Goal: Information Seeking & Learning: Check status

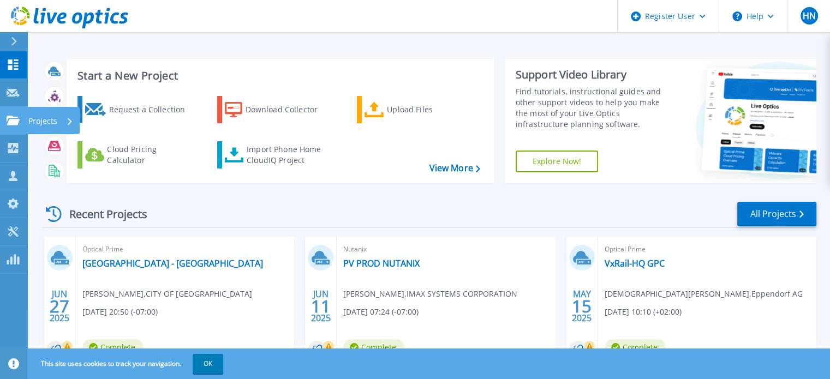
click at [14, 111] on link "Projects Projects" at bounding box center [13, 121] width 27 height 28
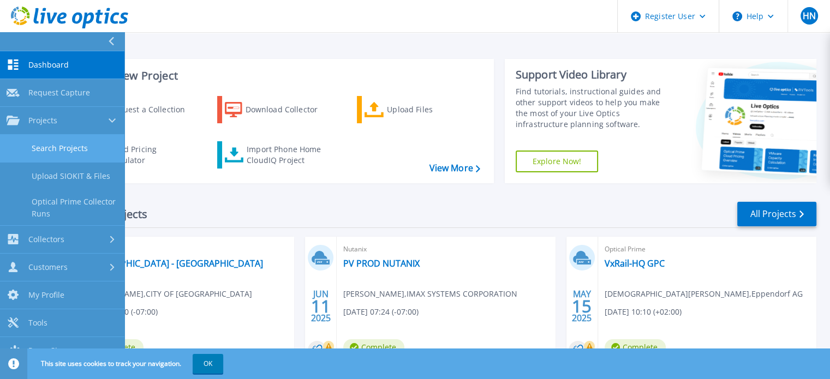
click at [86, 149] on link "Search Projects" at bounding box center [62, 149] width 124 height 28
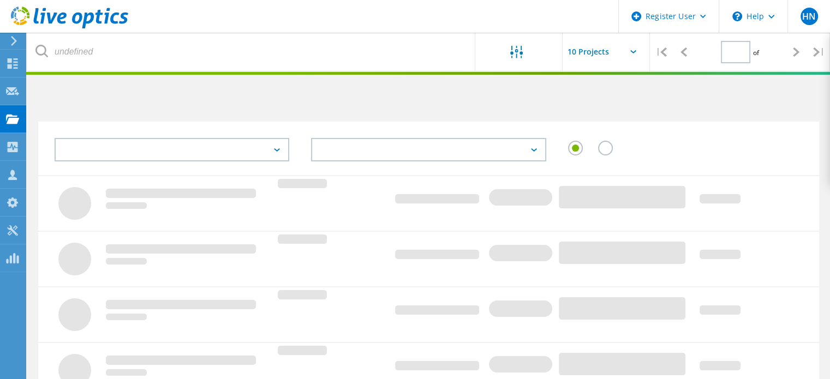
type input "1"
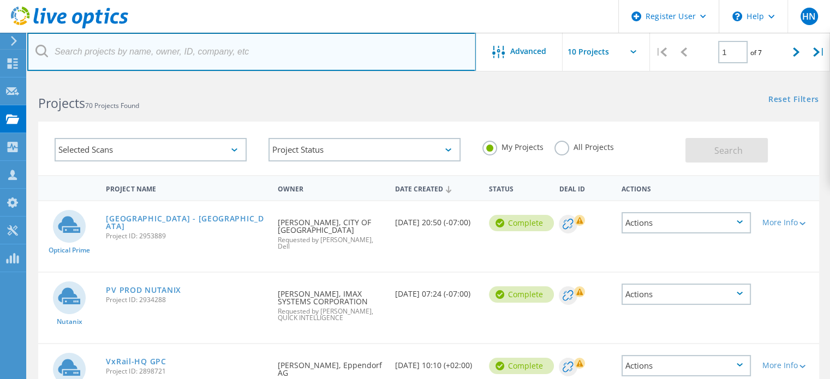
click at [248, 52] on input "text" at bounding box center [251, 52] width 449 height 38
paste input "fawzea@liveperson.com"
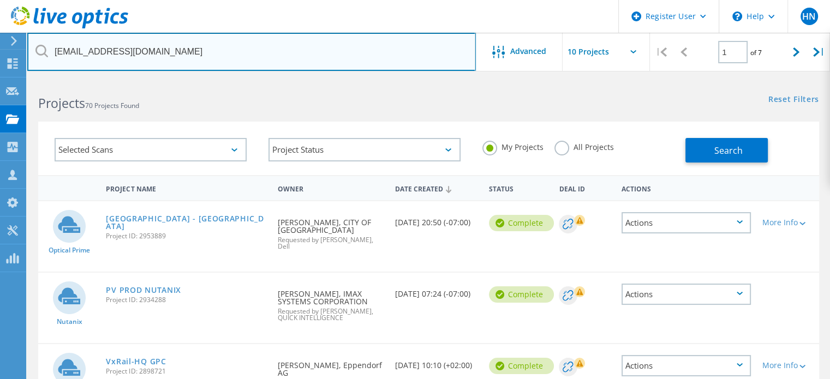
type input "fawzea@liveperson.com"
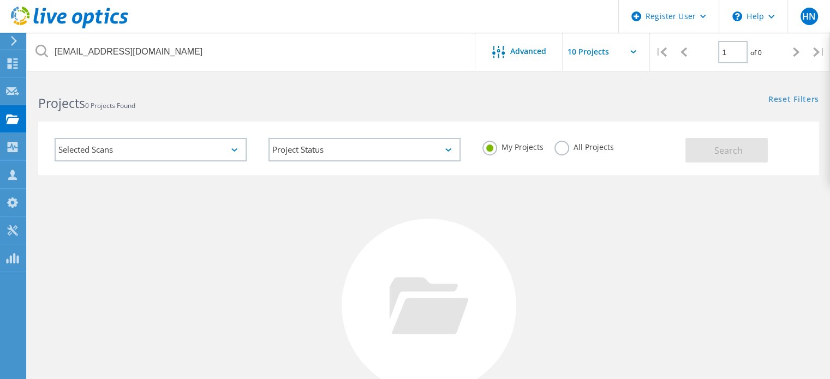
click at [560, 146] on label "All Projects" at bounding box center [583, 146] width 59 height 10
click at [0, 0] on input "All Projects" at bounding box center [0, 0] width 0 height 0
click at [368, 77] on html "Register User \n Help Explore Helpful Articles Contact Support HN Dell User Hie…" at bounding box center [415, 251] width 830 height 503
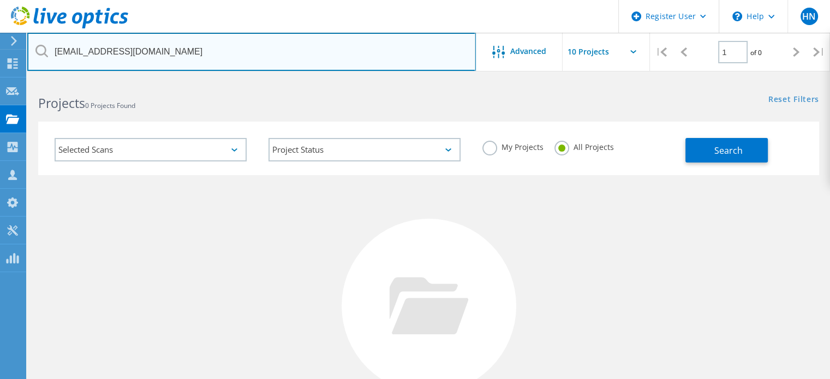
click at [346, 62] on input "fawzea@liveperson.com" at bounding box center [251, 52] width 449 height 38
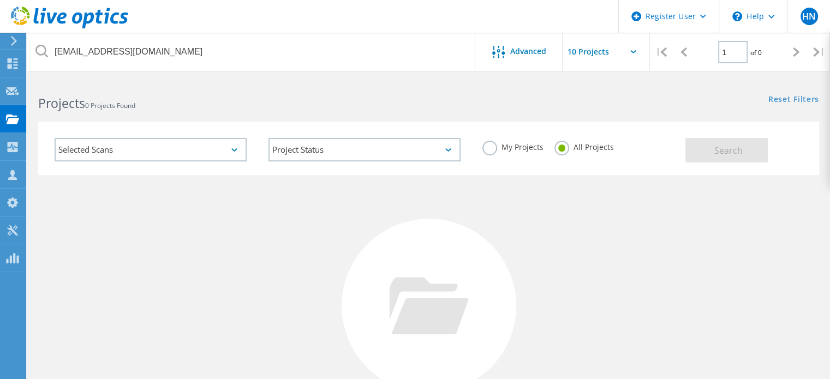
click at [384, 88] on div "Projects 0 Projects Found" at bounding box center [227, 93] width 401 height 29
click at [736, 87] on div "Reset Filters Show Filters" at bounding box center [628, 89] width 401 height 20
click at [10, 70] on div at bounding box center [12, 65] width 13 height 12
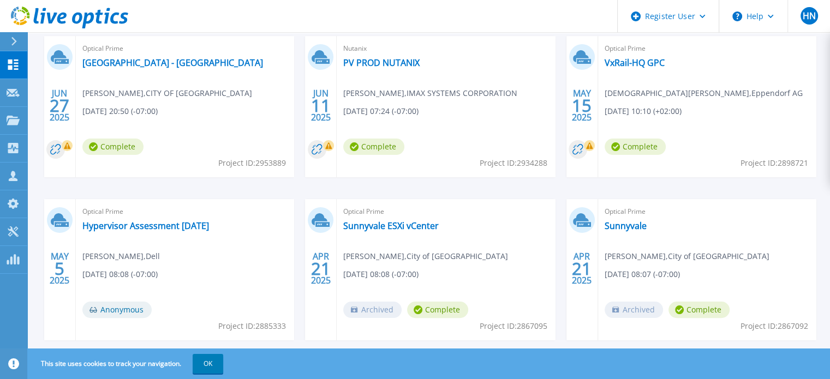
scroll to position [203, 0]
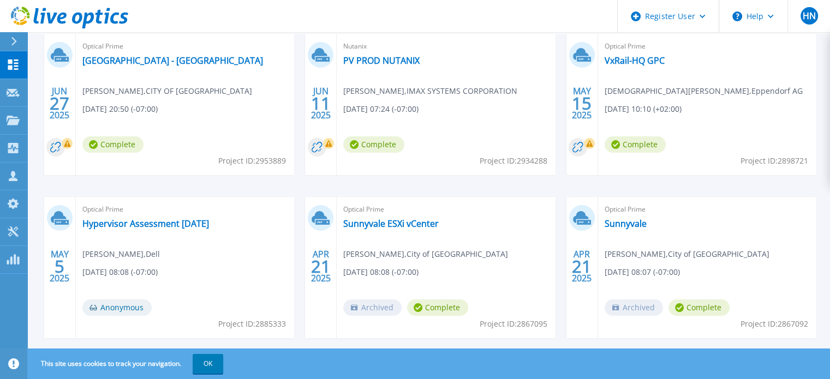
click at [73, 187] on div "[DATE] Optical Prime [GEOGRAPHIC_DATA] - [GEOGRAPHIC_DATA] [PERSON_NAME] , CITY…" at bounding box center [424, 197] width 783 height 326
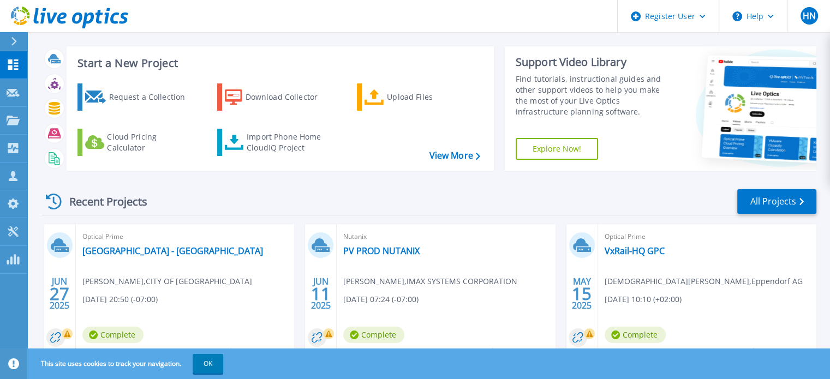
scroll to position [0, 0]
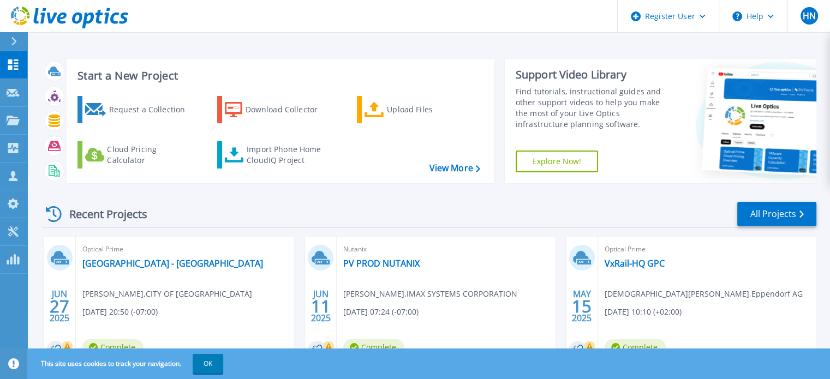
click at [760, 50] on div "Start a New Project Request a Collection Download Collector Upload Files Cloud …" at bounding box center [429, 121] width 774 height 142
click at [13, 46] on div at bounding box center [18, 41] width 17 height 19
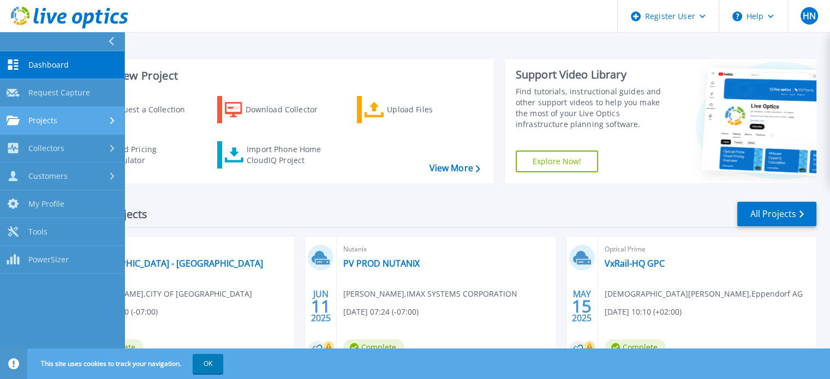
click at [73, 120] on div "Projects" at bounding box center [62, 121] width 111 height 10
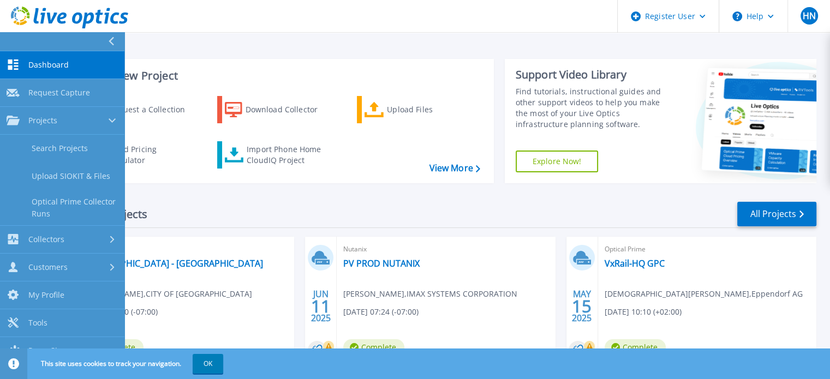
click at [105, 40] on button at bounding box center [62, 41] width 124 height 19
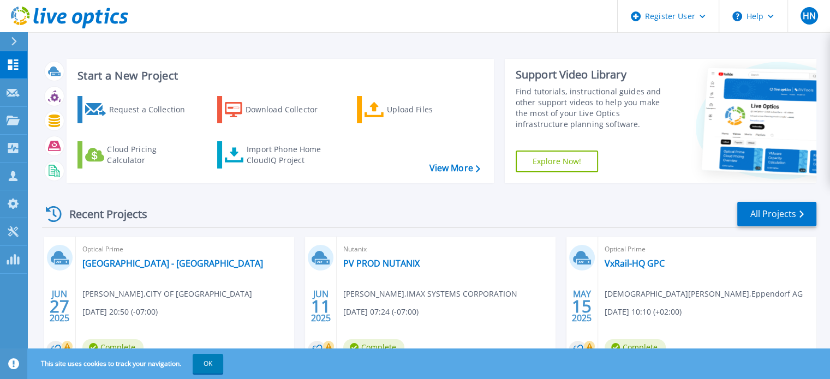
click at [4, 45] on button at bounding box center [13, 41] width 27 height 19
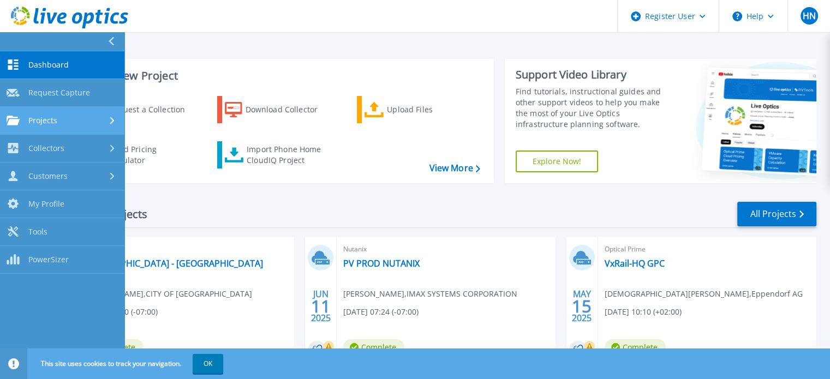
click at [74, 126] on link "Projects Projects" at bounding box center [62, 121] width 124 height 28
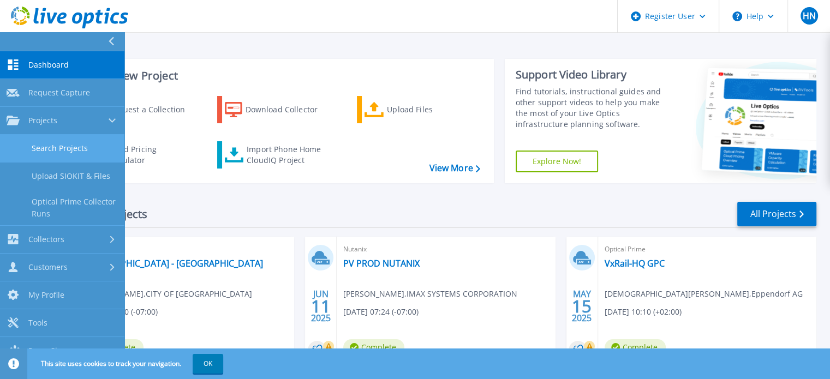
click at [76, 159] on link "Search Projects" at bounding box center [62, 149] width 124 height 28
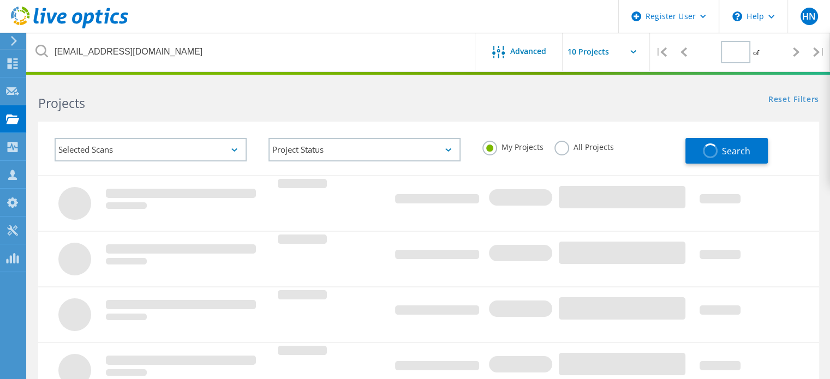
type input "1"
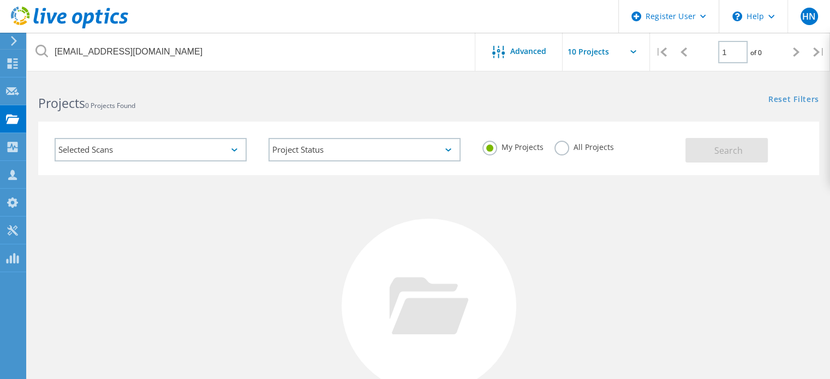
click at [224, 146] on div "Selected Scans" at bounding box center [151, 149] width 192 height 23
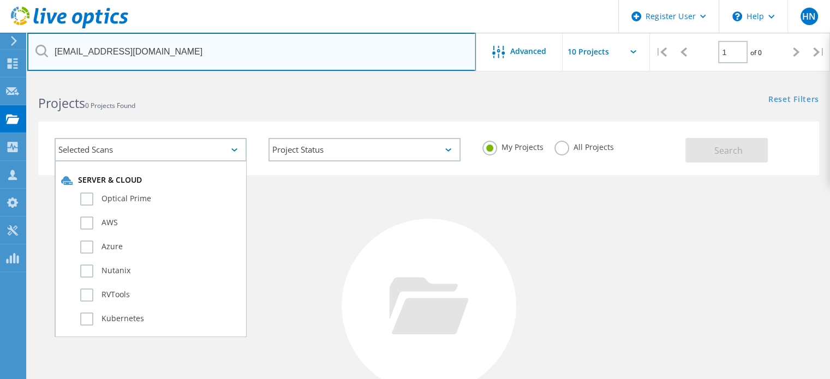
click at [226, 50] on input "fawzea@liveperson.com" at bounding box center [251, 52] width 449 height 38
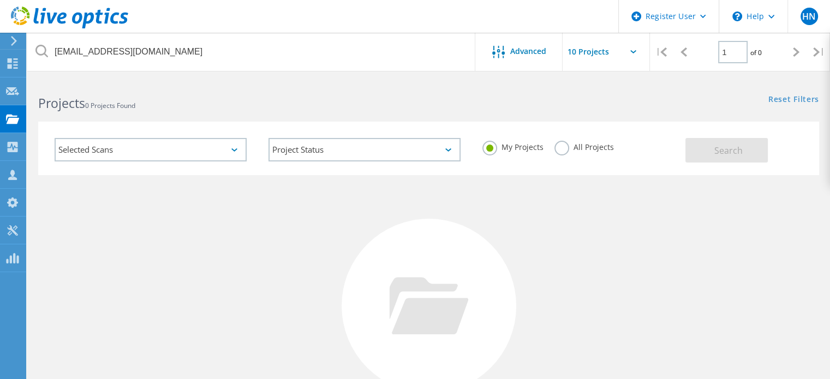
click at [109, 91] on div "Projects 0 Projects Found" at bounding box center [227, 93] width 401 height 29
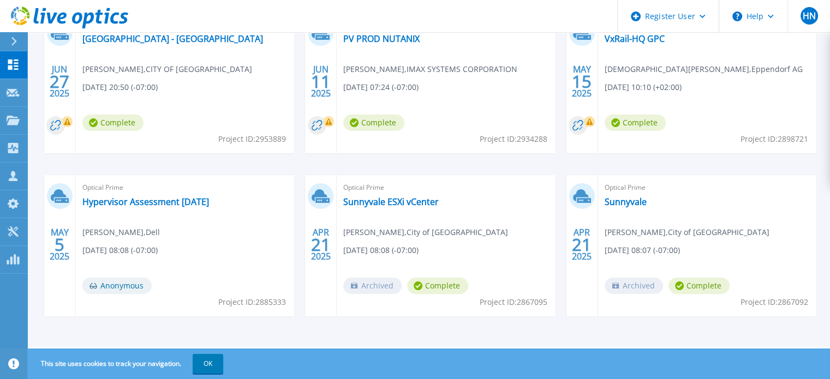
scroll to position [87, 0]
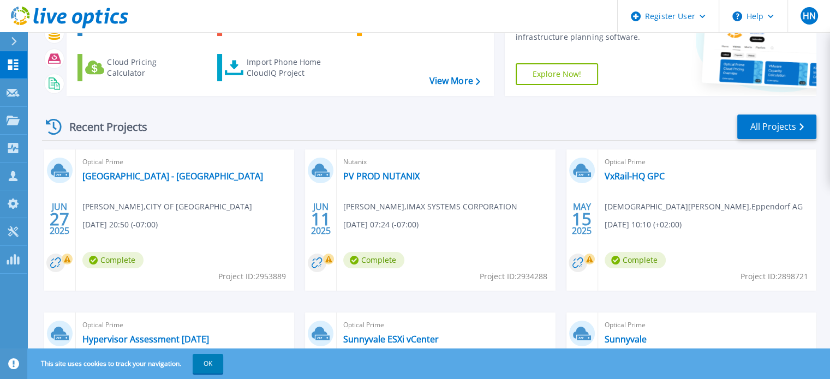
click at [106, 102] on div "Start a New Project Request a Collection Download Collector Upload Files Cloud …" at bounding box center [429, 34] width 774 height 142
click at [102, 111] on div "Recent Projects All Projects JUN 27 2025 Optical Prime Roseville - CA Brandon H…" at bounding box center [429, 295] width 774 height 380
click at [98, 105] on div "Recent Projects All Projects JUN 27 2025 Optical Prime Roseville - CA Brandon H…" at bounding box center [429, 295] width 774 height 380
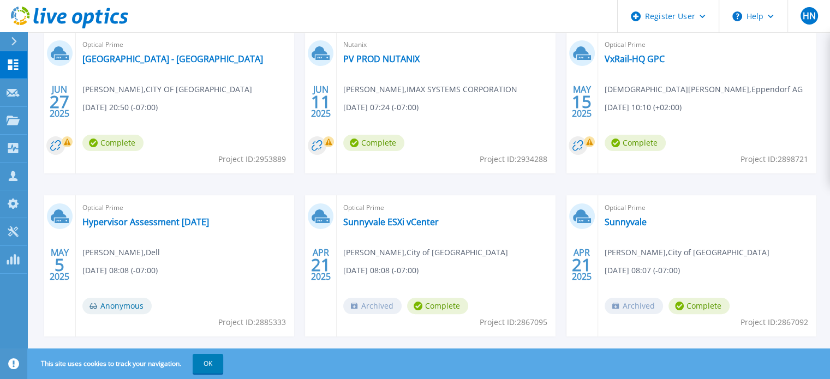
scroll to position [0, 0]
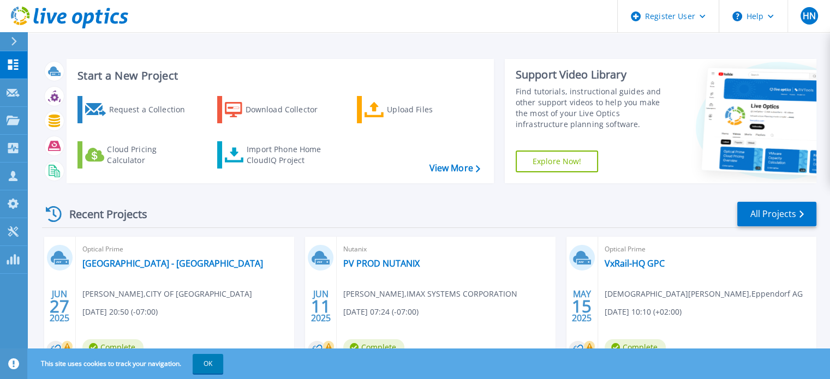
click at [14, 43] on icon at bounding box center [13, 41] width 5 height 9
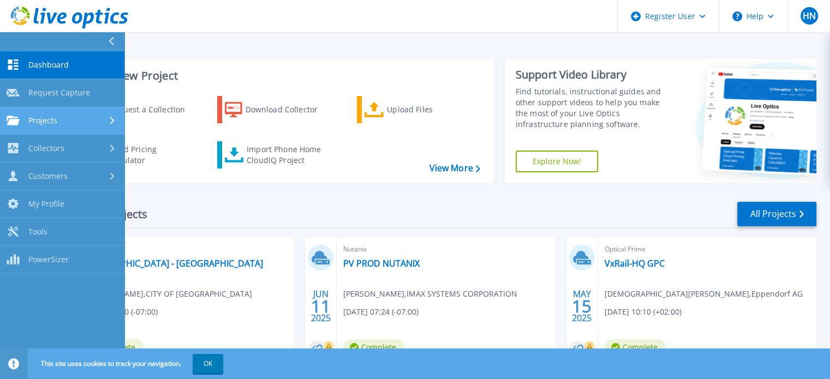
click at [89, 128] on link "Projects Projects" at bounding box center [62, 121] width 124 height 28
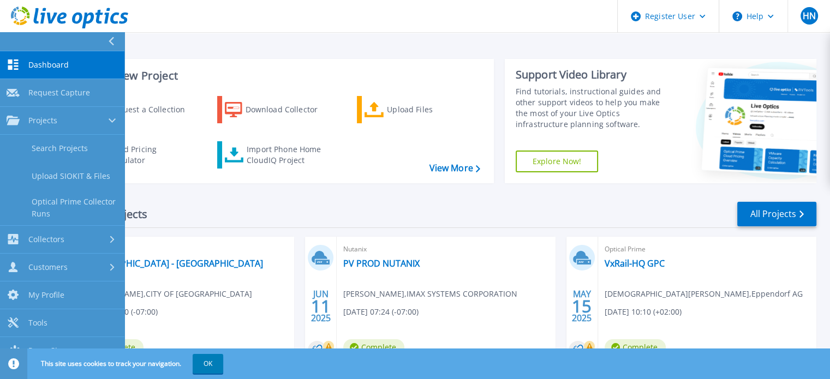
click at [113, 41] on icon at bounding box center [111, 41] width 6 height 9
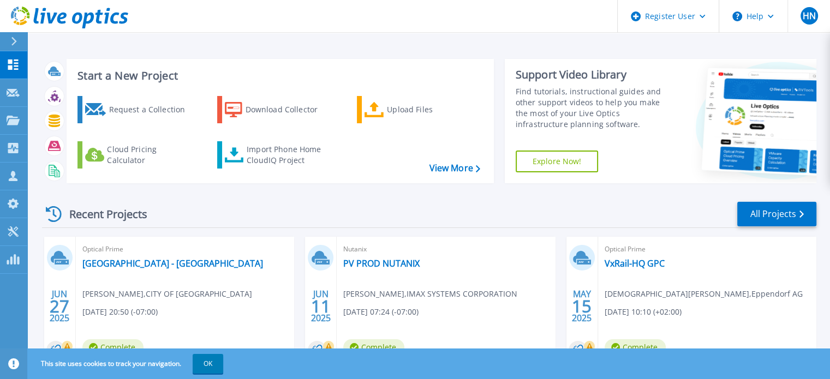
click at [15, 47] on div at bounding box center [18, 41] width 17 height 19
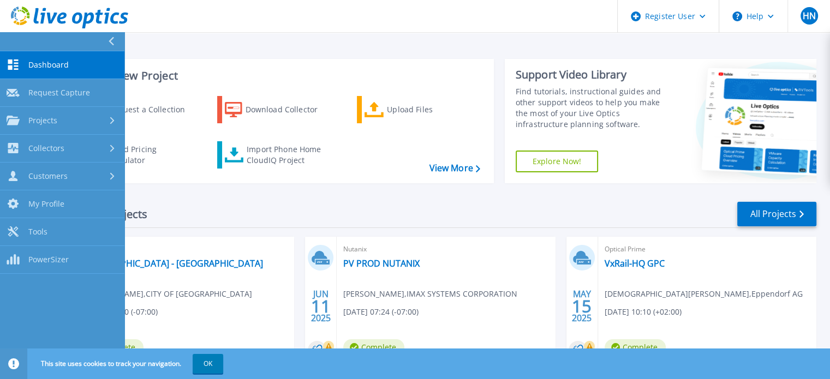
click at [741, 47] on div "Start a New Project Request a Collection Download Collector Upload Files Cloud …" at bounding box center [428, 286] width 803 height 572
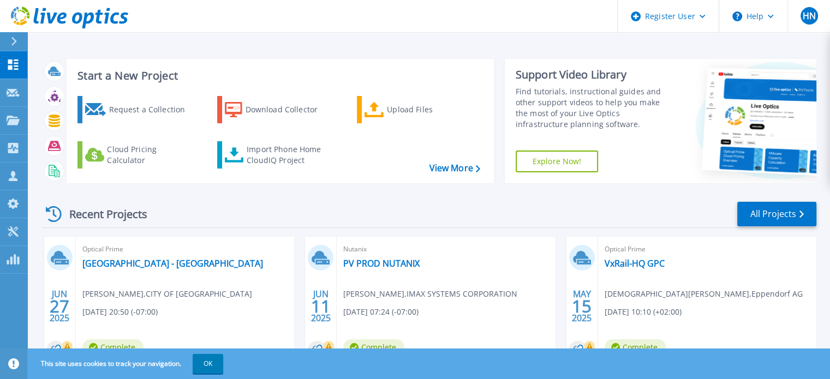
click at [781, 51] on div "Start a New Project Request a Collection Download Collector Upload Files Cloud …" at bounding box center [429, 121] width 774 height 142
click at [762, 49] on div "Start a New Project Request a Collection Download Collector Upload Files Cloud …" at bounding box center [428, 286] width 803 height 572
click at [771, 41] on div "Start a New Project Request a Collection Download Collector Upload Files Cloud …" at bounding box center [428, 286] width 803 height 572
click at [210, 366] on button "OK" at bounding box center [208, 364] width 31 height 20
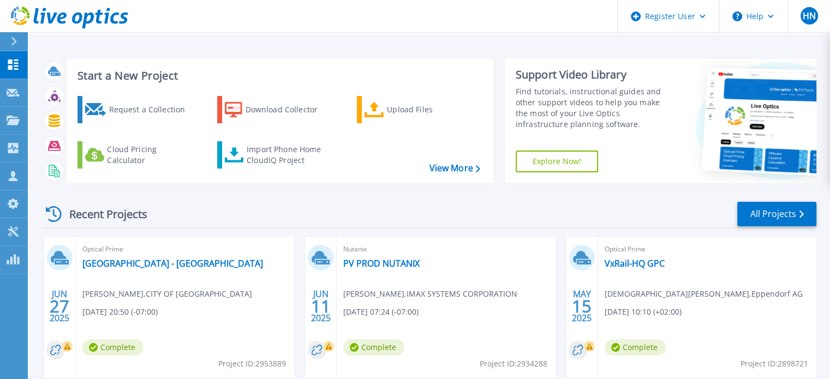
click at [36, 186] on div "Start a New Project Request a Collection Download Collector Upload Files Cloud …" at bounding box center [428, 286] width 803 height 572
click at [13, 46] on div at bounding box center [18, 41] width 17 height 19
click at [194, 38] on div "Start a New Project Request a Collection Download Collector Upload Files Cloud …" at bounding box center [428, 286] width 803 height 572
